Goal: Information Seeking & Learning: Learn about a topic

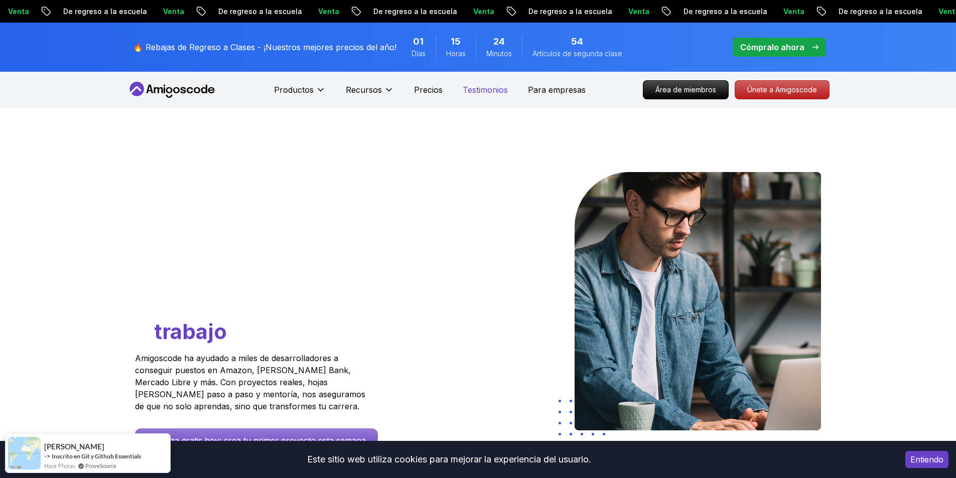
click at [484, 93] on font "Testimonios" at bounding box center [485, 90] width 45 height 10
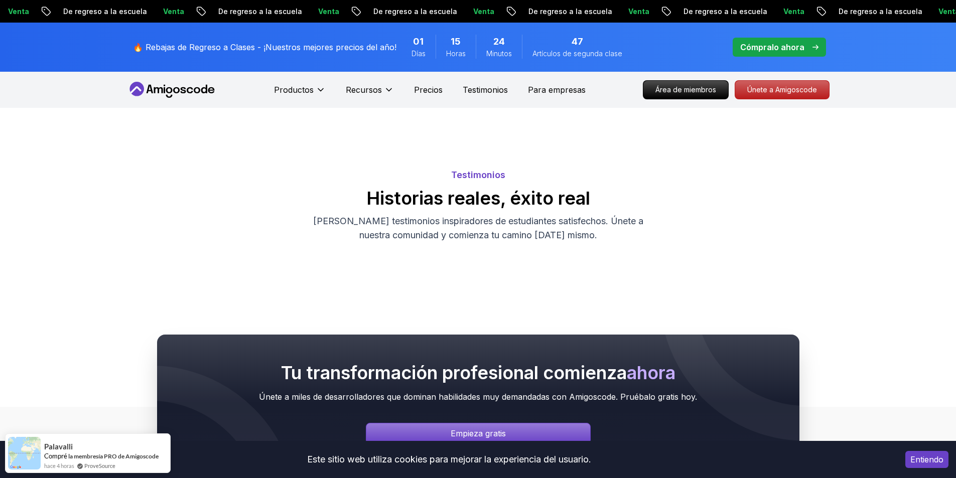
click at [626, 152] on body "Venta De regreso a la escuela Venta De regreso a la escuela Venta De regreso a …" at bounding box center [478, 404] width 956 height 808
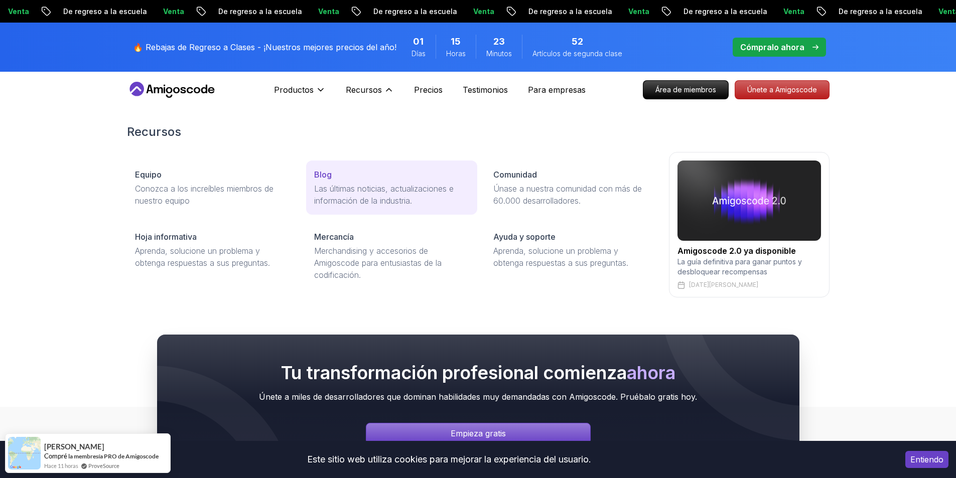
click at [323, 178] on font "Blog" at bounding box center [323, 175] width 18 height 10
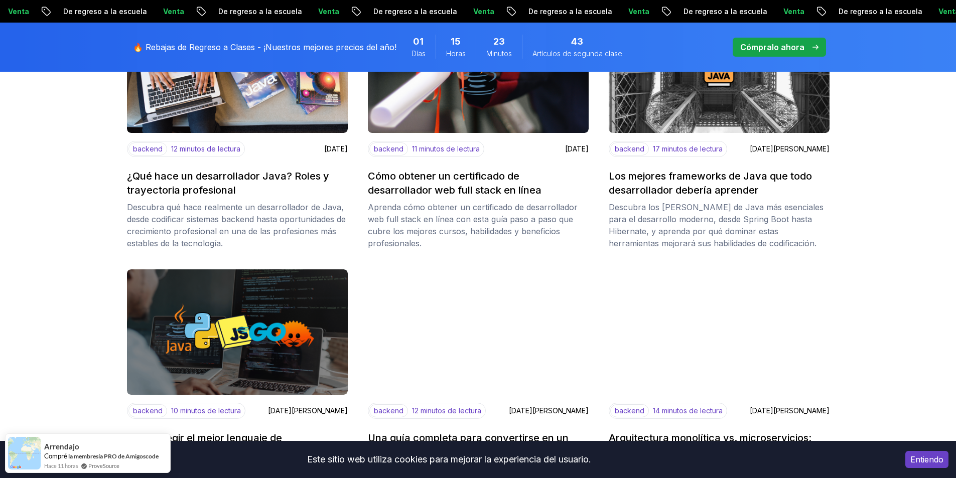
scroll to position [351, 0]
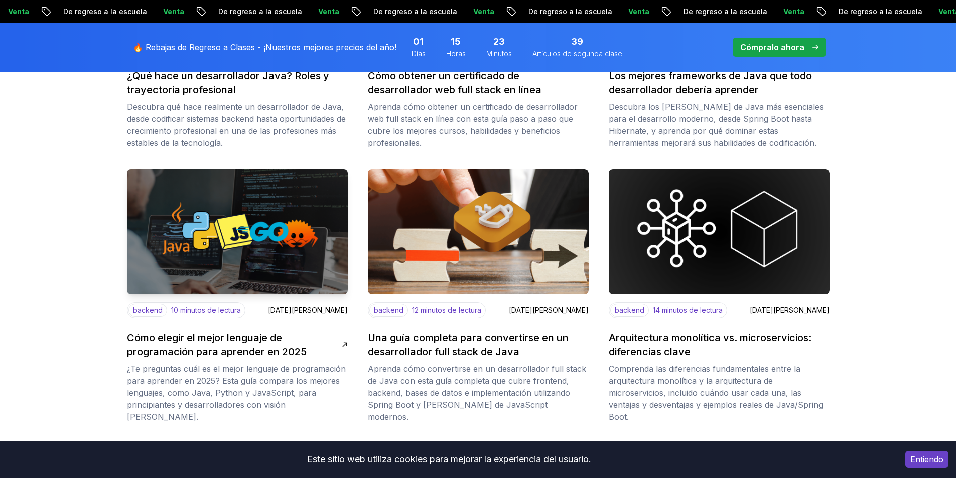
click at [297, 241] on img at bounding box center [237, 232] width 232 height 132
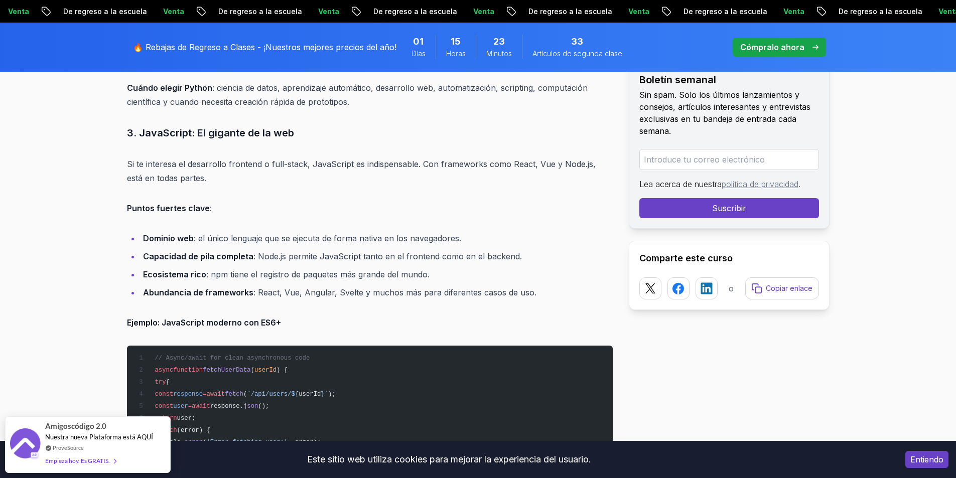
scroll to position [2458, 0]
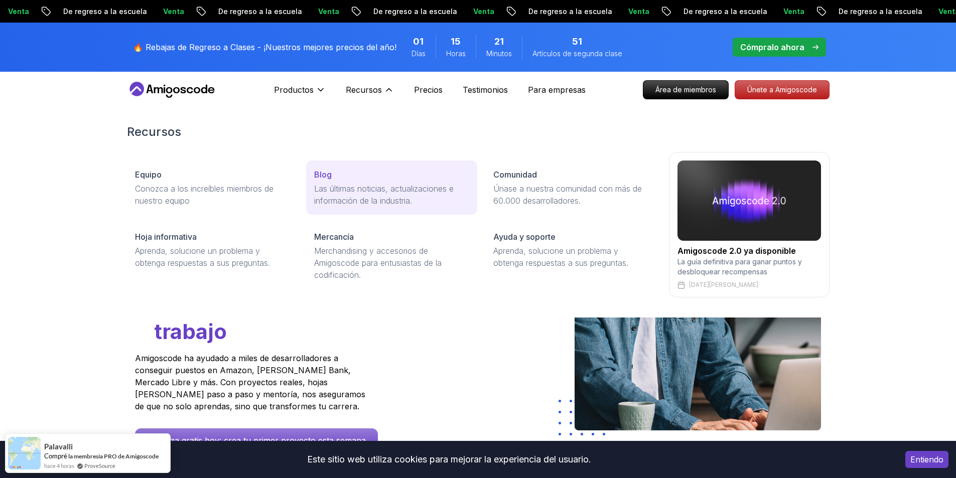
click at [353, 179] on div "Blog" at bounding box center [391, 175] width 155 height 12
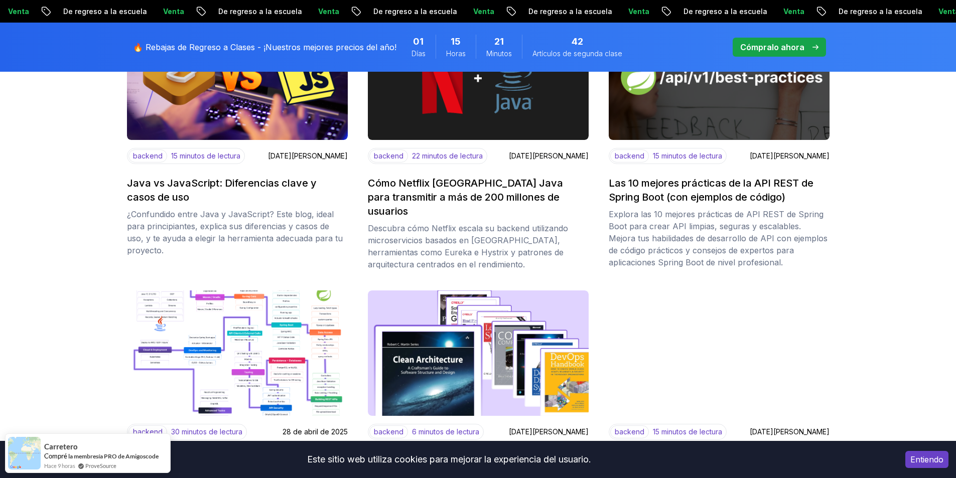
scroll to position [1154, 0]
